Goal: Task Accomplishment & Management: Complete application form

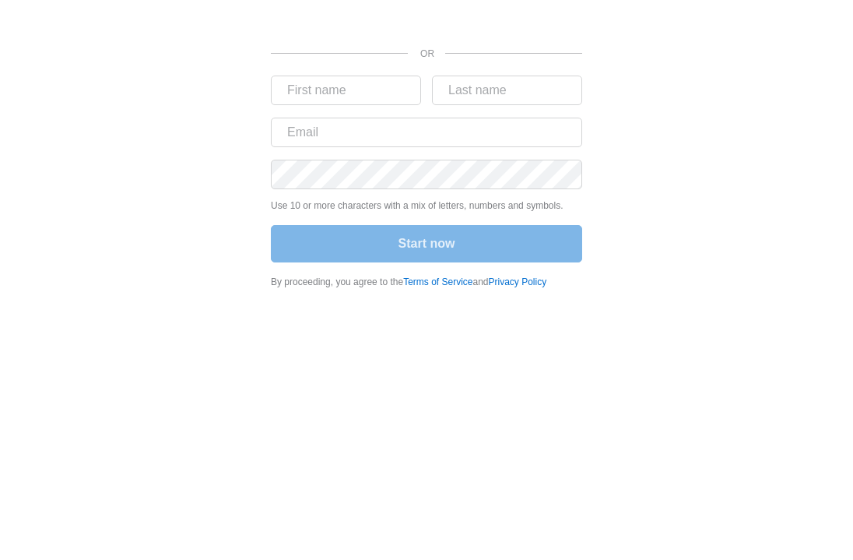
click at [648, 115] on div "OR Use 10 or more characters with a mix of letters, numbers and symbols. Start …" at bounding box center [426, 149] width 811 height 298
click at [439, 129] on input "text" at bounding box center [426, 133] width 311 height 30
paste input "[EMAIL_ADDRESS][DOMAIN_NAME]"
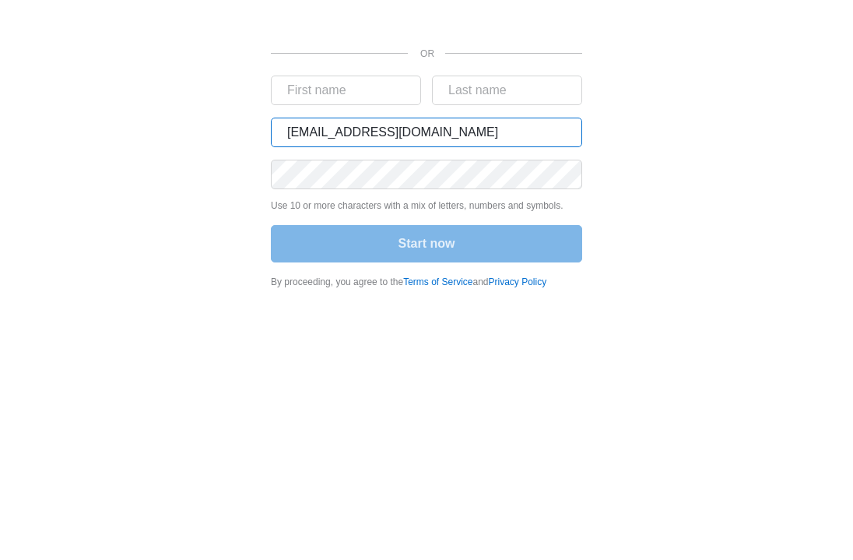
type input "[EMAIL_ADDRESS][DOMAIN_NAME]"
click at [427, 247] on div "Start now" at bounding box center [426, 245] width 311 height 40
click at [807, 225] on div "OR [EMAIL_ADDRESS][DOMAIN_NAME] Use 10 or more characters with a mix of letters…" at bounding box center [426, 149] width 811 height 298
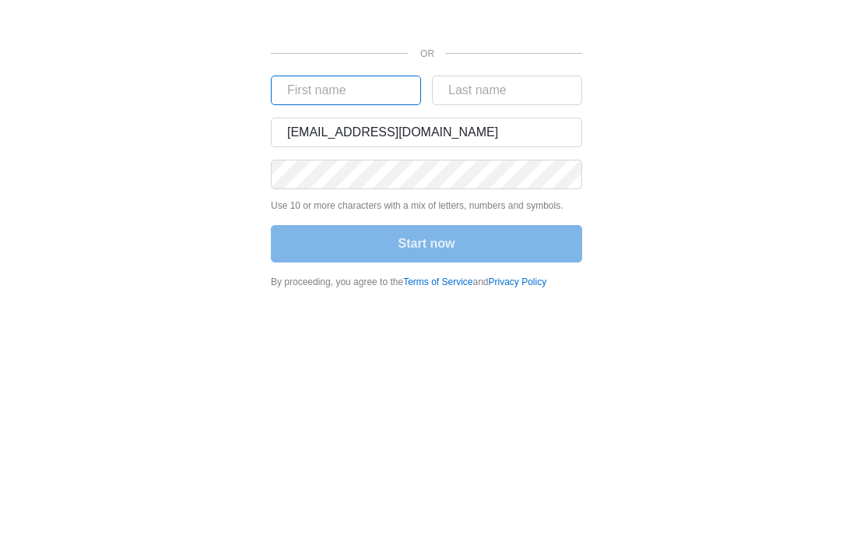
click at [371, 90] on input "text" at bounding box center [346, 91] width 150 height 30
type input "US"
type input "Power"
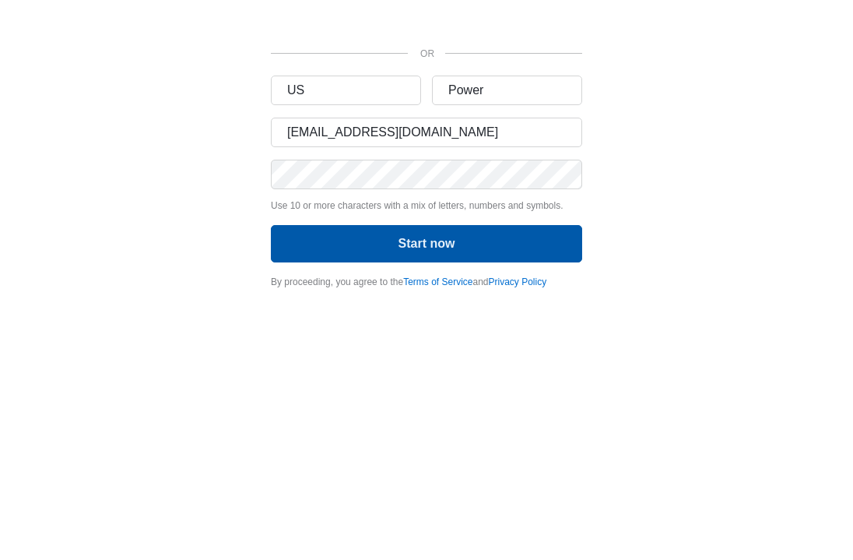
click at [413, 232] on button "Start now" at bounding box center [426, 243] width 311 height 37
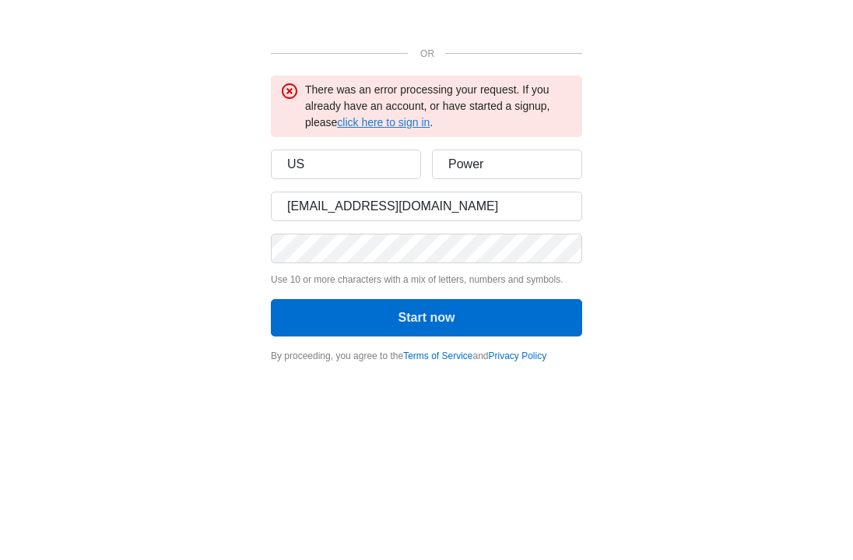
click at [359, 119] on link "click here to sign in" at bounding box center [383, 122] width 93 height 12
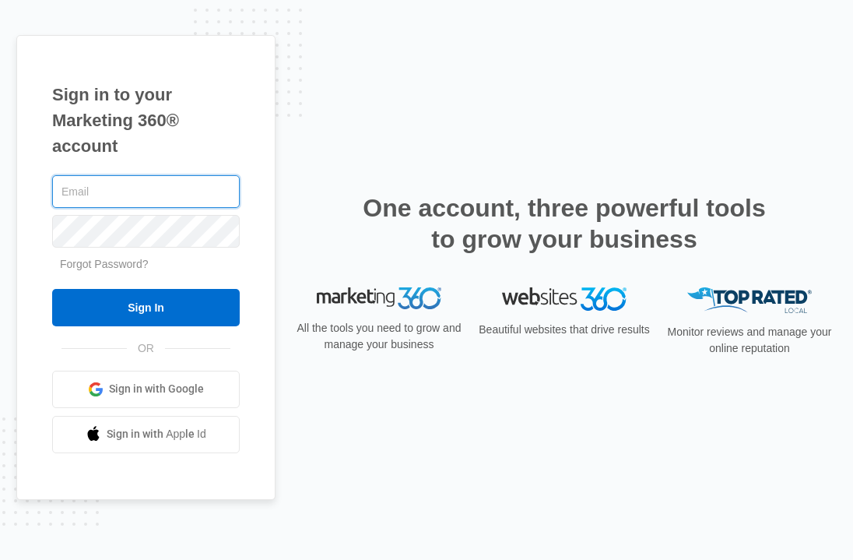
click at [178, 191] on input "text" at bounding box center [146, 191] width 188 height 33
paste input "[EMAIL_ADDRESS][DOMAIN_NAME]"
type input "[EMAIL_ADDRESS][DOMAIN_NAME]"
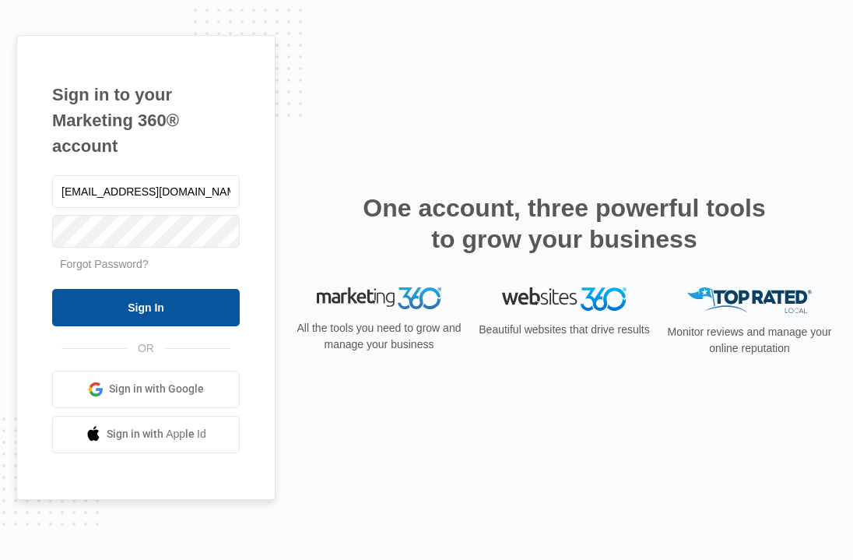
click at [158, 306] on input "Sign In" at bounding box center [146, 307] width 188 height 37
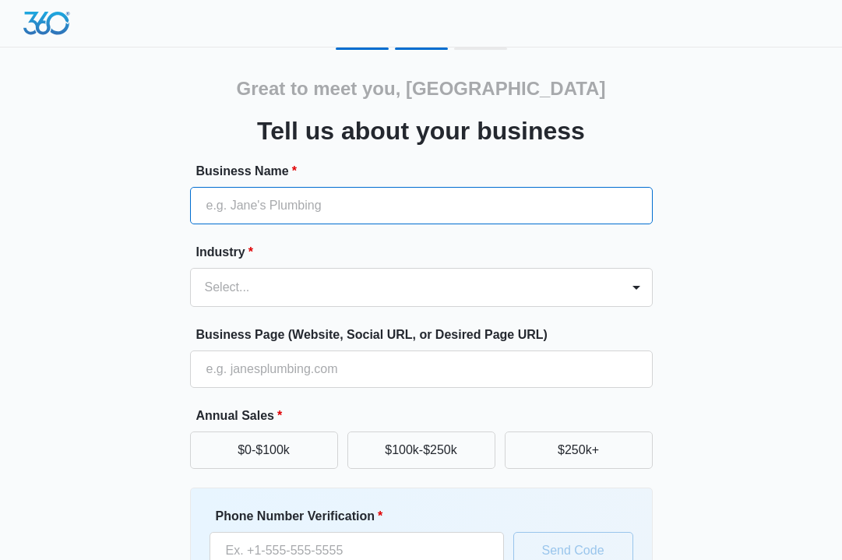
click at [522, 220] on input "Business Name *" at bounding box center [421, 205] width 462 height 37
type input "US Power"
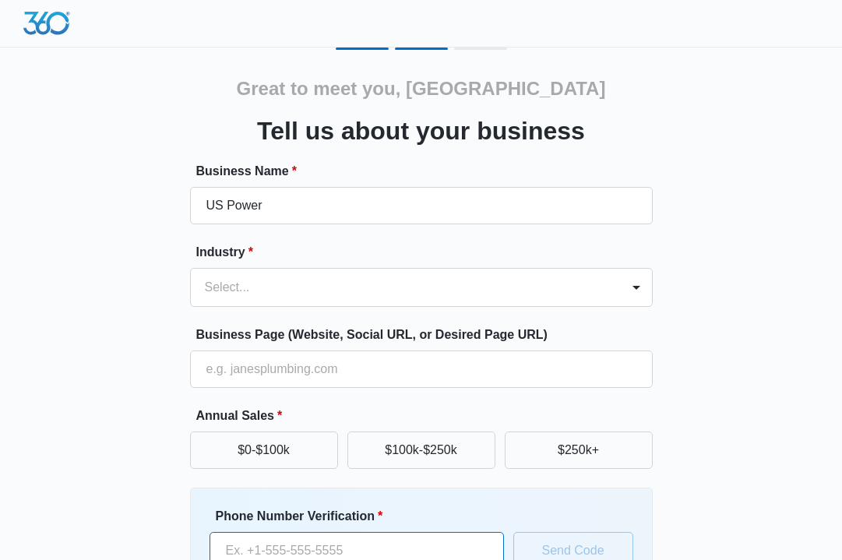
type input "08186508010"
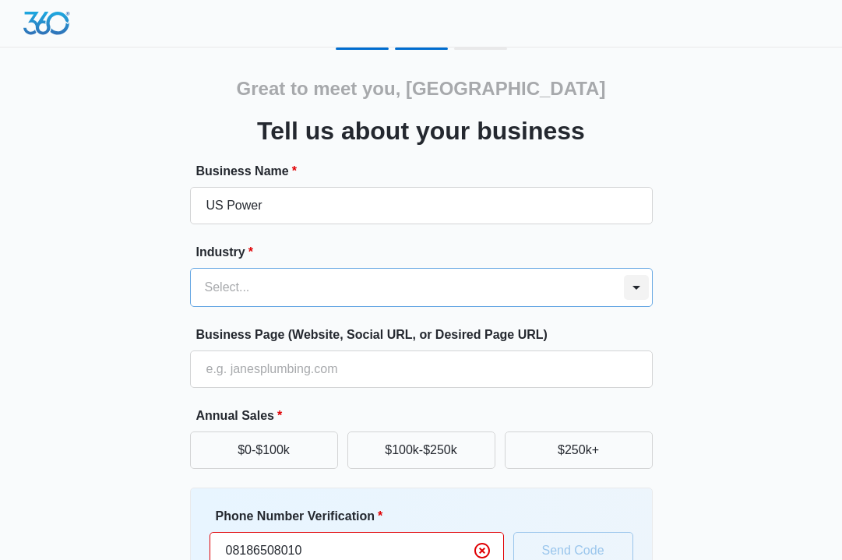
click at [635, 283] on div at bounding box center [636, 287] width 25 height 25
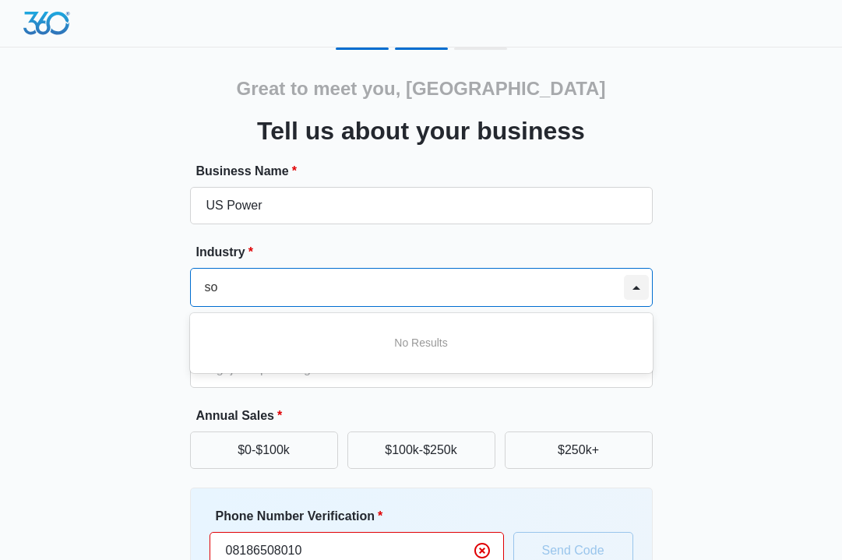
type input "s"
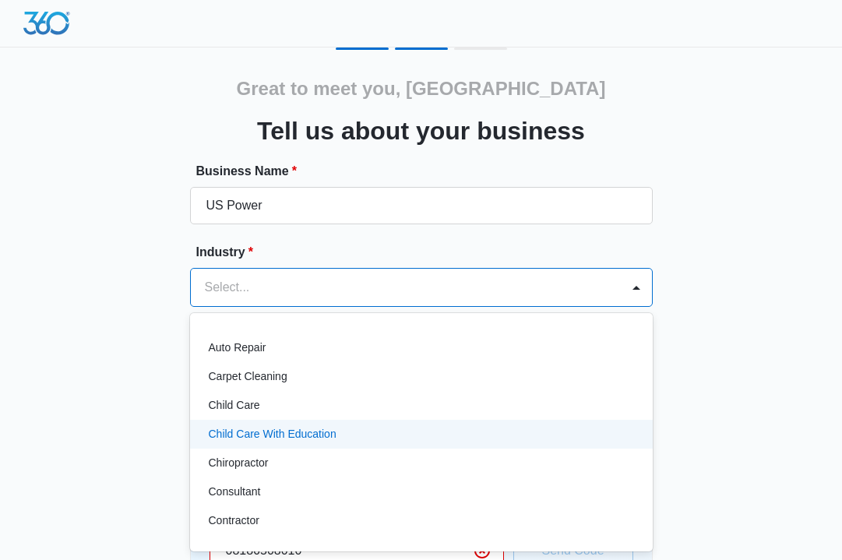
scroll to position [111, 0]
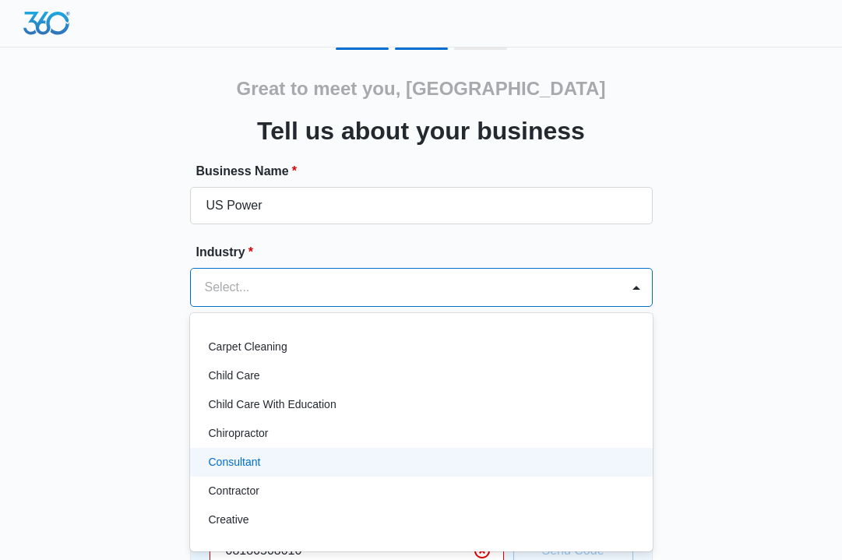
click at [251, 454] on p "Consultant" at bounding box center [235, 462] width 52 height 16
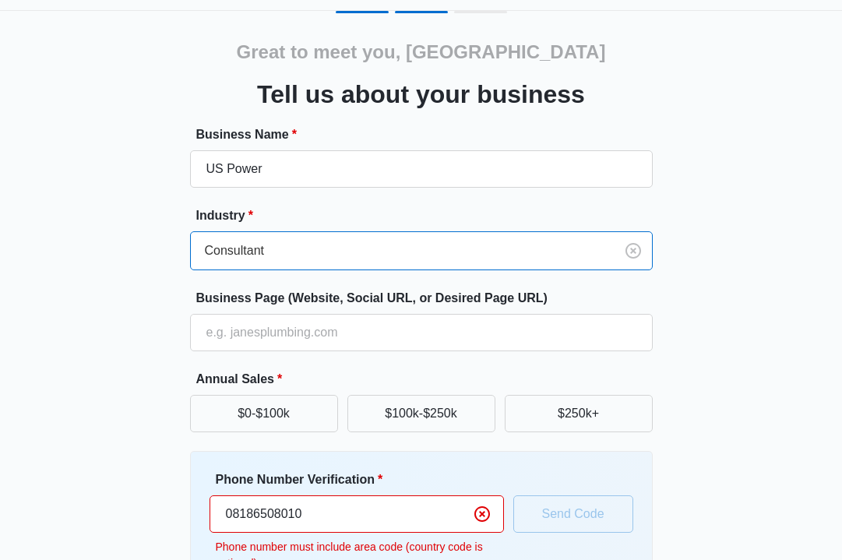
scroll to position [63, 0]
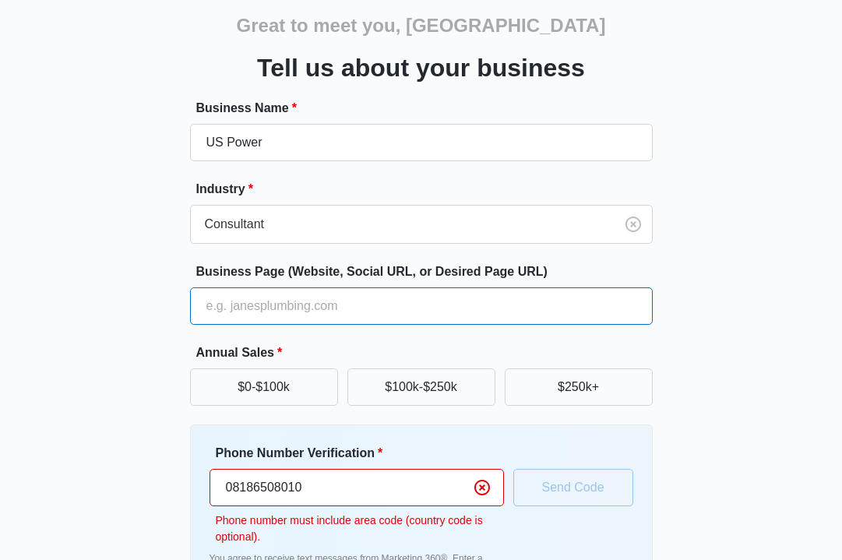
click at [272, 312] on input "Business Page (Website, Social URL, or Desired Page URL)" at bounding box center [421, 305] width 462 height 37
click at [329, 291] on input "Business Page (Website, Social URL, or Desired Page URL)" at bounding box center [421, 305] width 462 height 37
type input "https://www.uspower.us/"
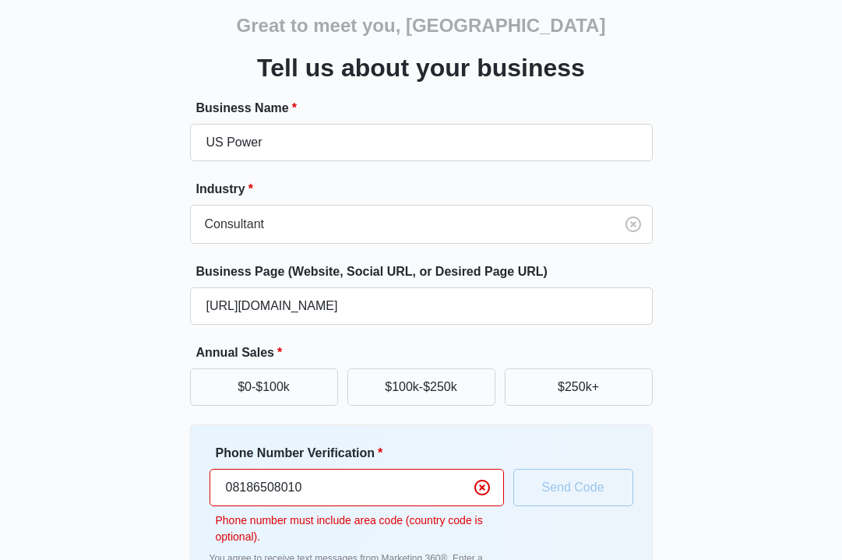
click at [127, 286] on div "Great to meet you, US Tell us about your business Business Name * US Power Indu…" at bounding box center [421, 319] width 800 height 670
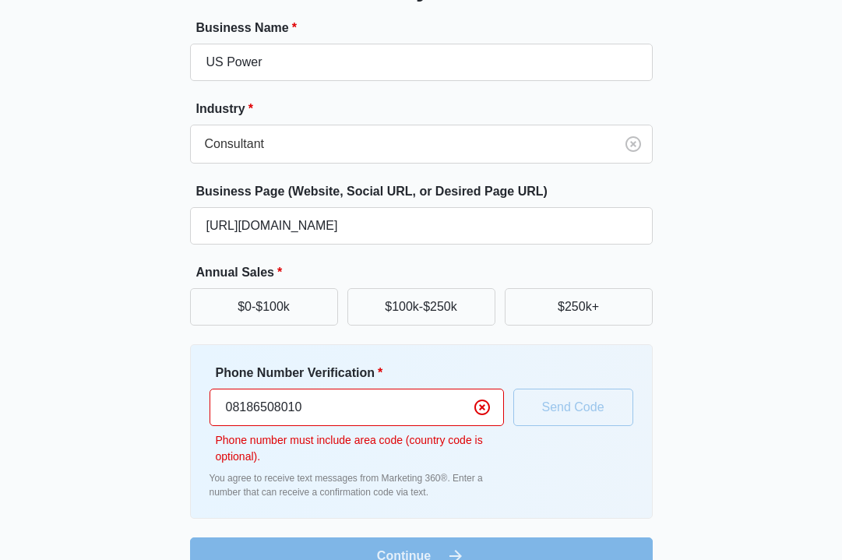
scroll to position [156, 0]
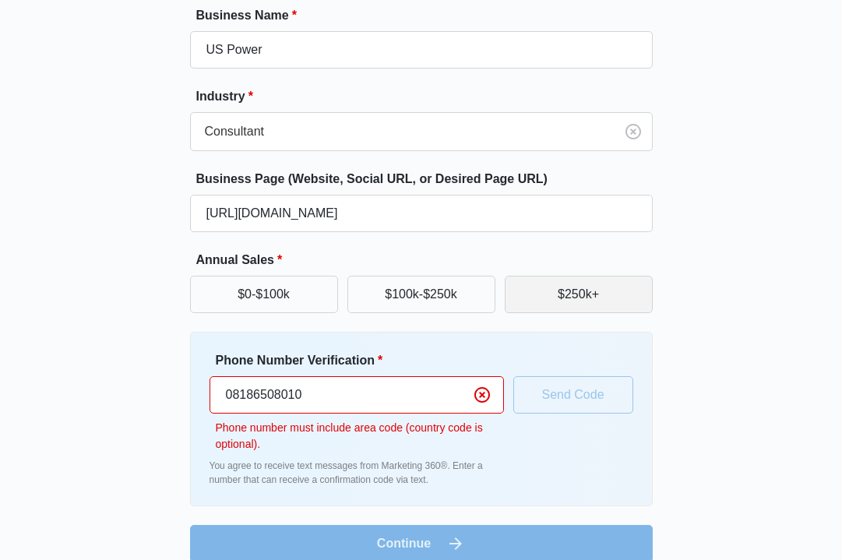
click at [543, 298] on button "$250k+" at bounding box center [579, 294] width 148 height 37
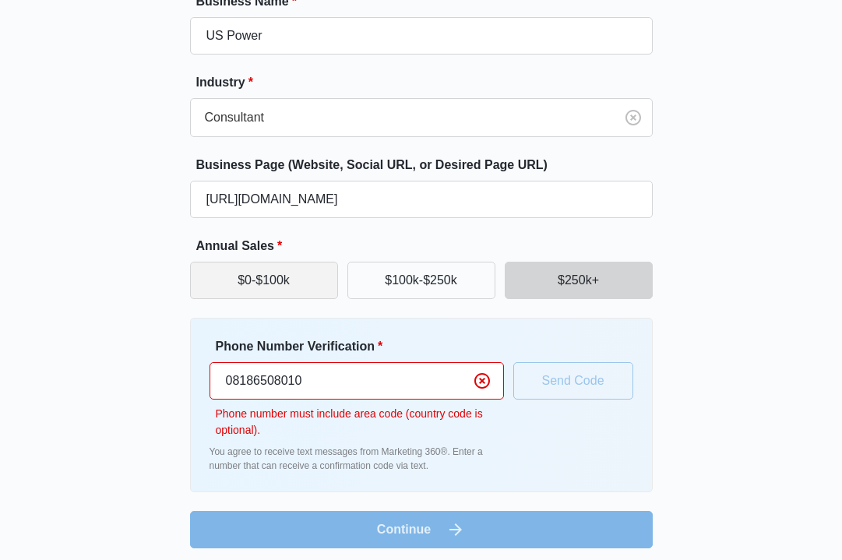
scroll to position [177, 0]
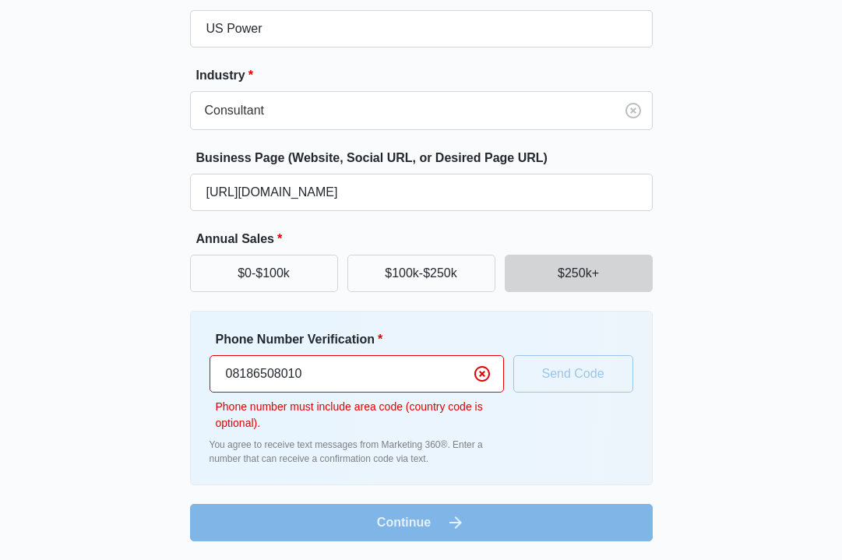
click at [229, 375] on input "08186508010" at bounding box center [356, 373] width 294 height 37
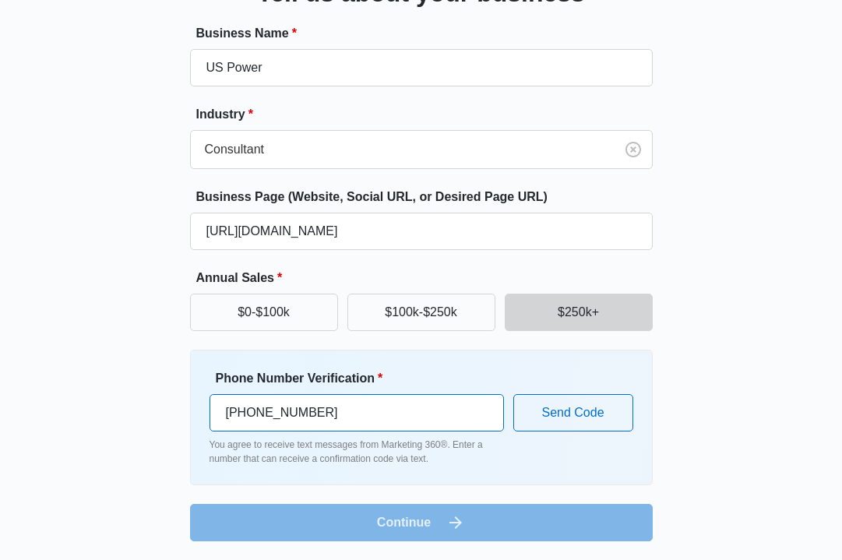
scroll to position [138, 0]
type input "(818) 650-8010"
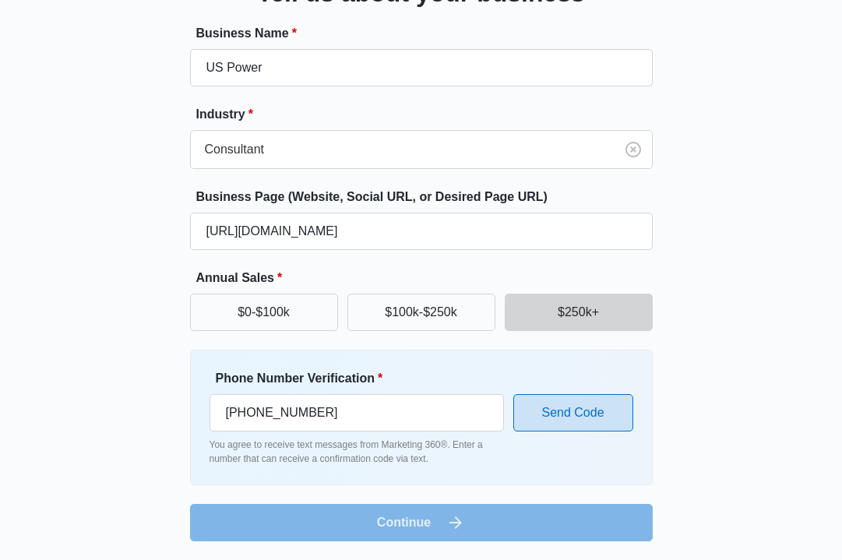
click at [586, 417] on button "Send Code" at bounding box center [573, 412] width 120 height 37
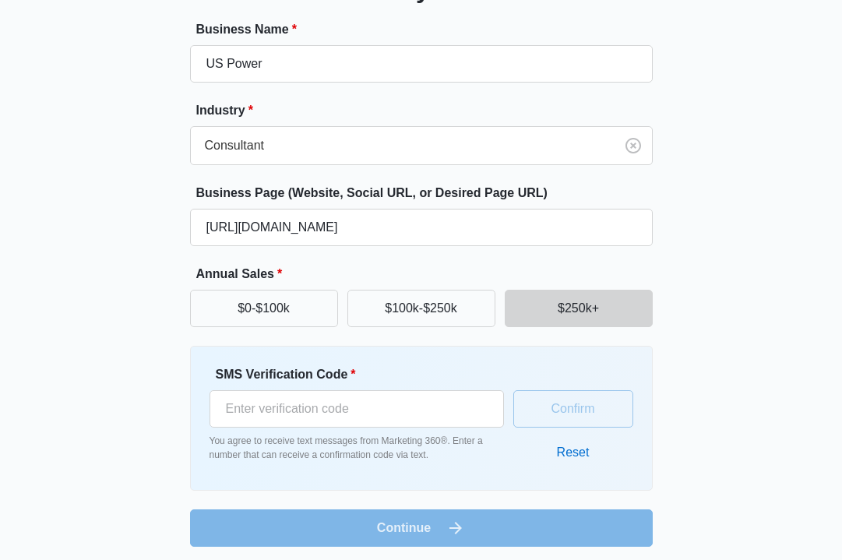
scroll to position [0, 0]
